Goal: Task Accomplishment & Management: Manage account settings

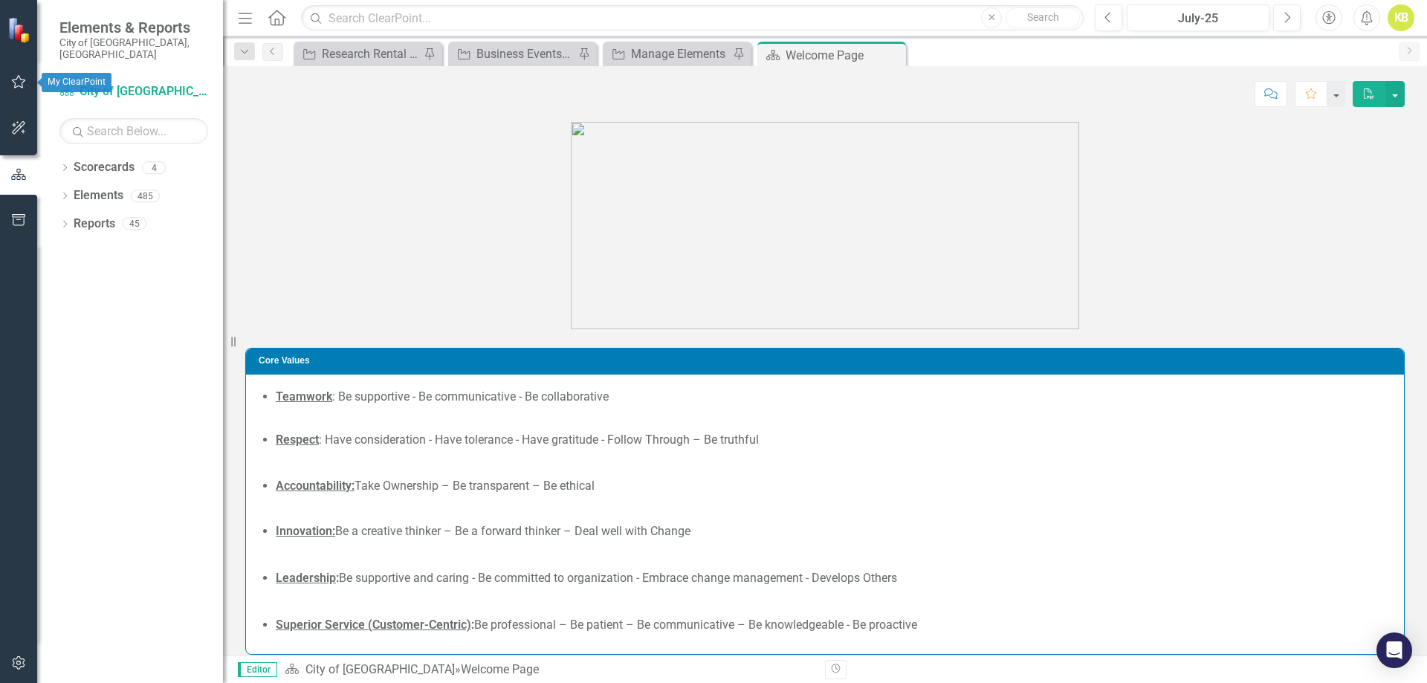
click at [21, 78] on icon "button" at bounding box center [19, 82] width 16 height 12
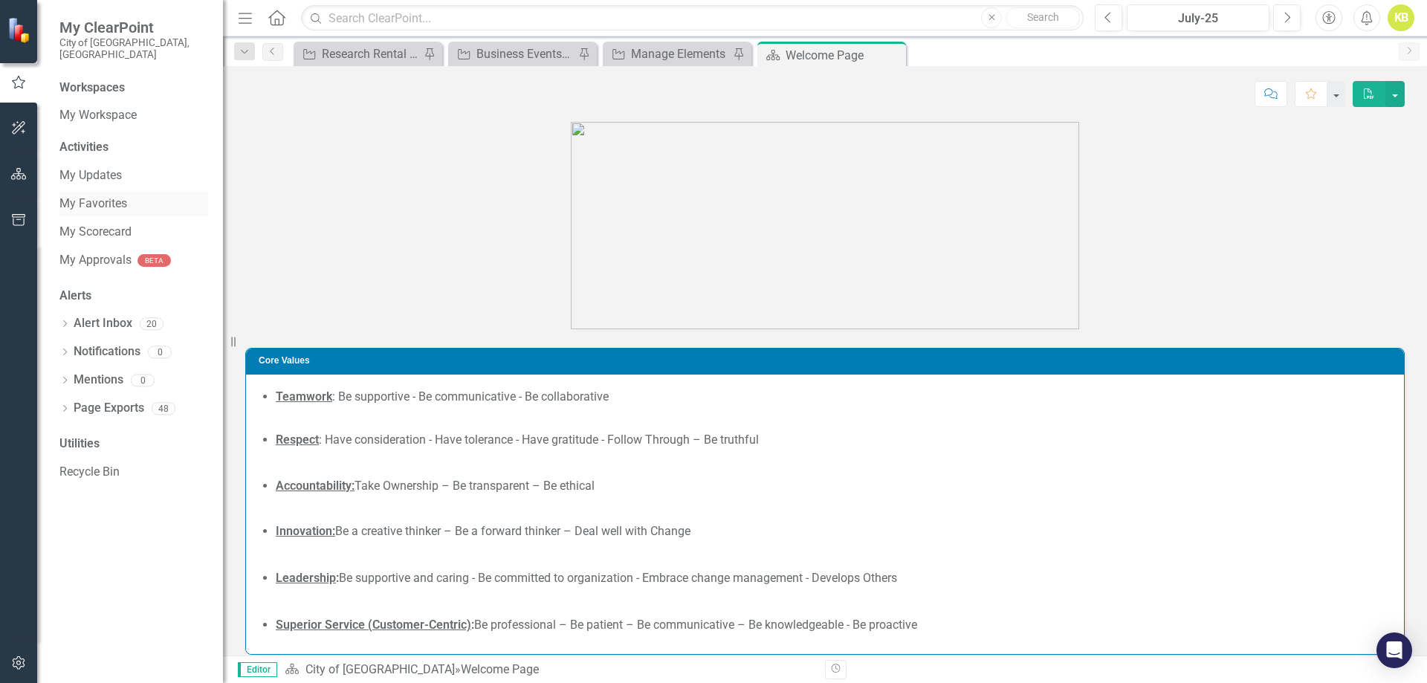
click at [98, 195] on link "My Favorites" at bounding box center [133, 203] width 149 height 17
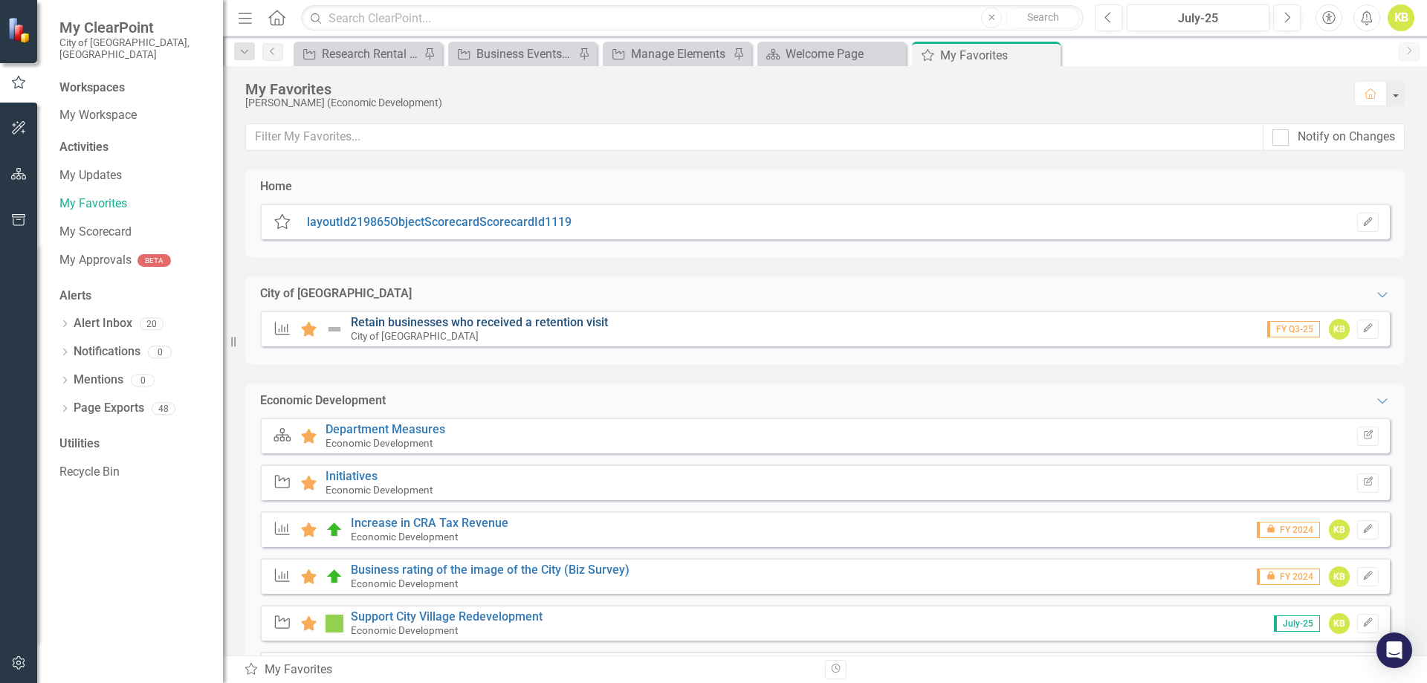
click at [581, 328] on link "Retain businesses who received a retention visit" at bounding box center [479, 322] width 257 height 14
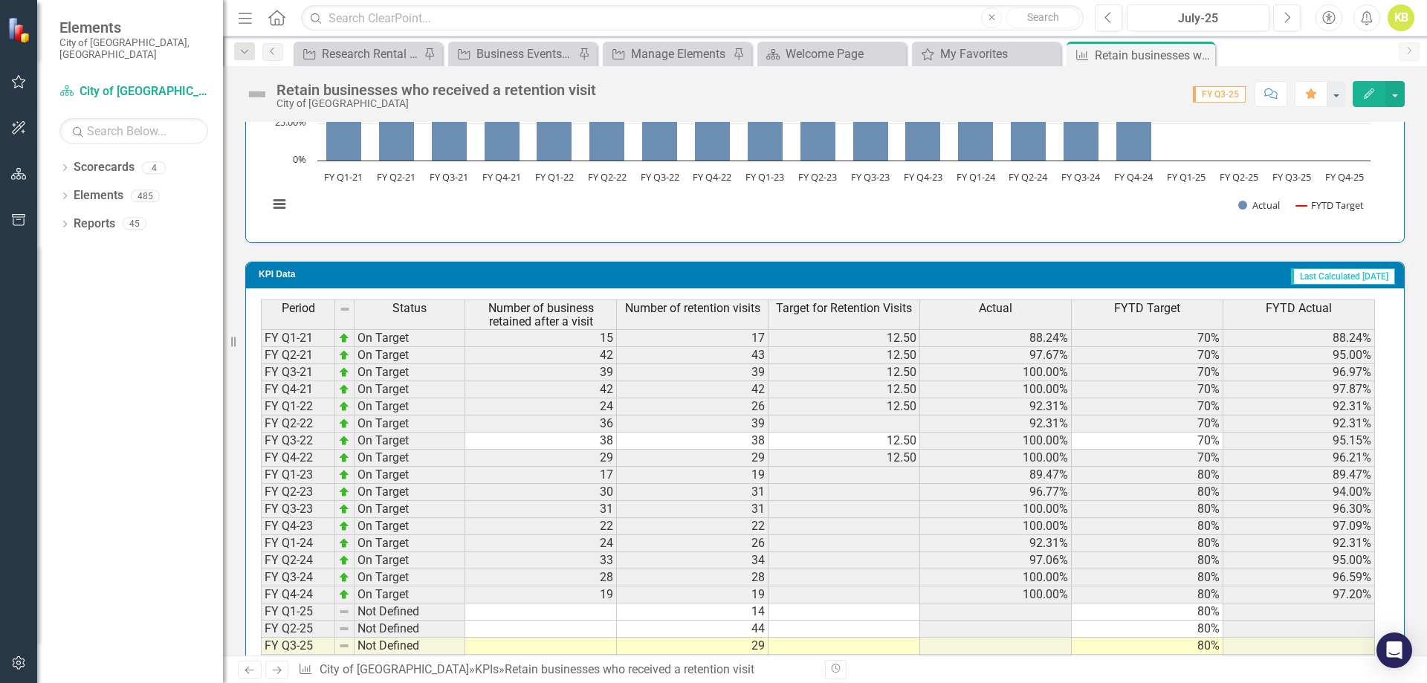
scroll to position [1231, 0]
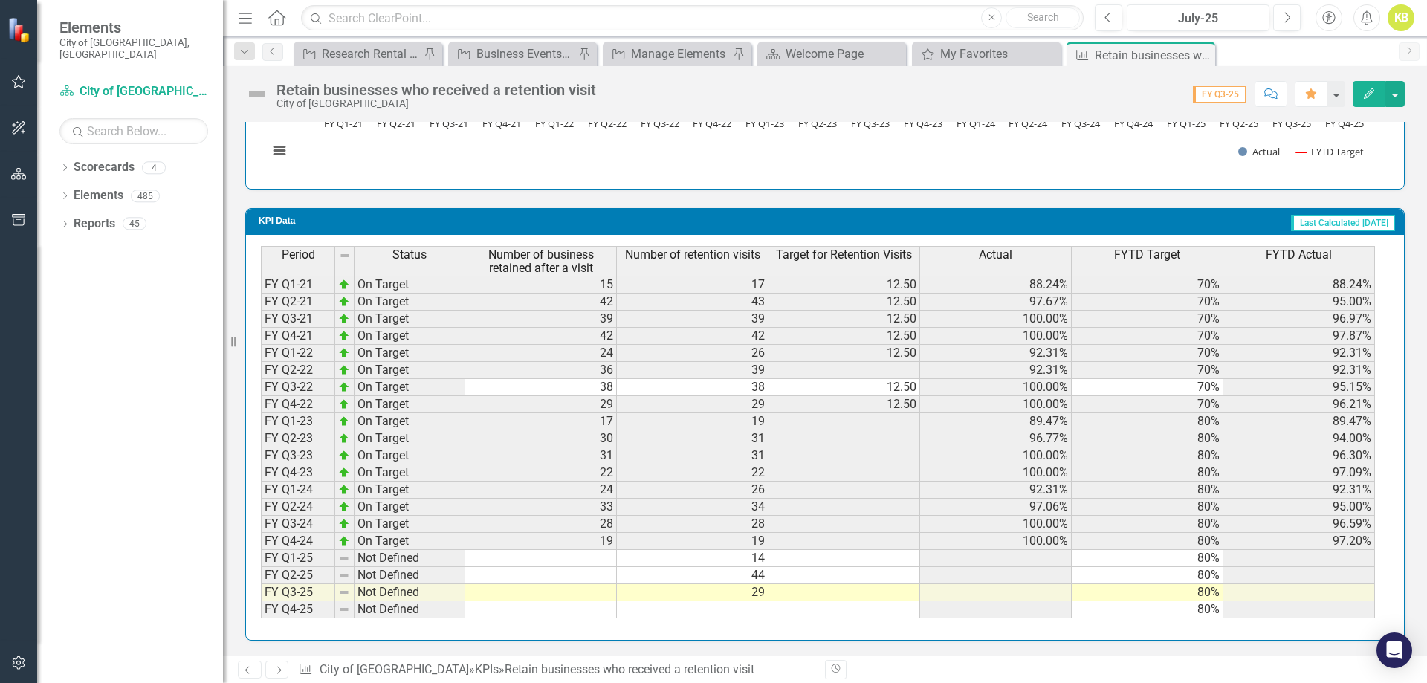
click at [672, 552] on td "14" at bounding box center [693, 558] width 152 height 17
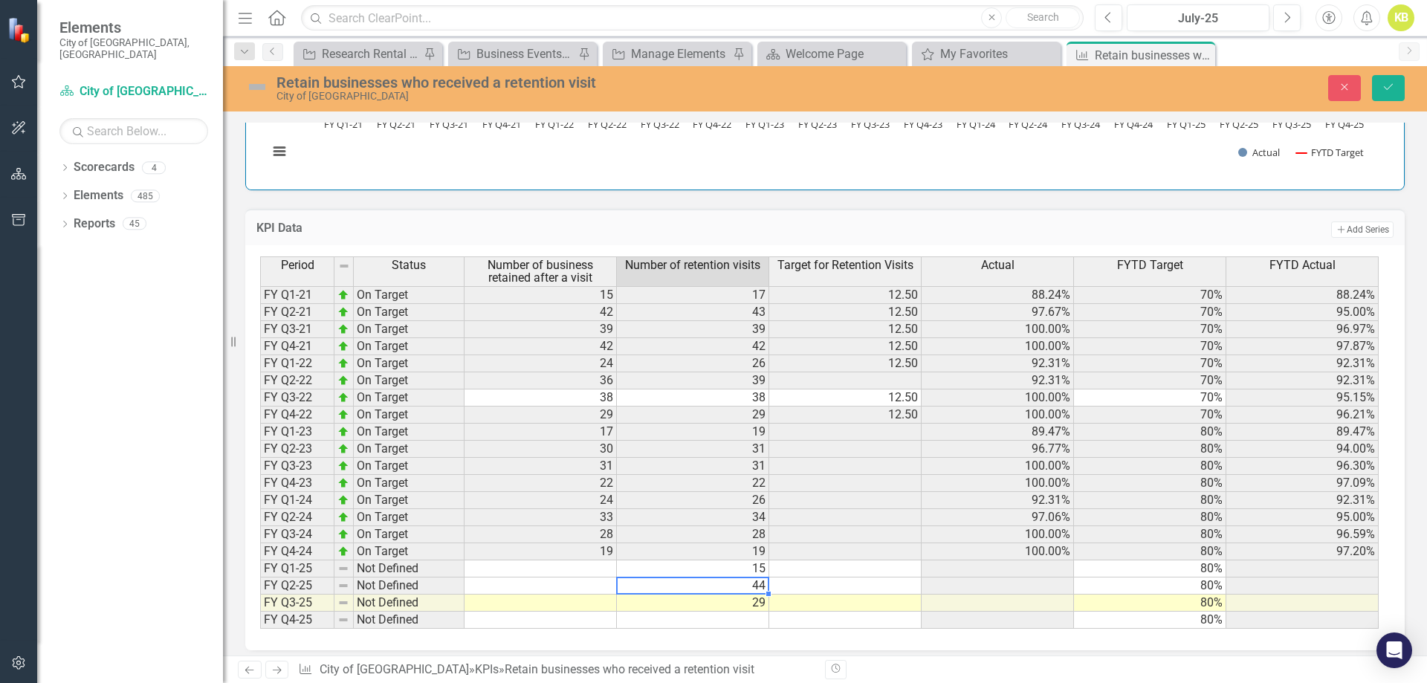
click at [687, 600] on td "29" at bounding box center [693, 602] width 152 height 17
type textarea "32"
click at [715, 591] on td "44" at bounding box center [693, 585] width 152 height 17
click at [715, 583] on td "44" at bounding box center [693, 585] width 152 height 17
click at [1400, 88] on button "Save" at bounding box center [1388, 88] width 33 height 26
